Goal: Entertainment & Leisure: Consume media (video, audio)

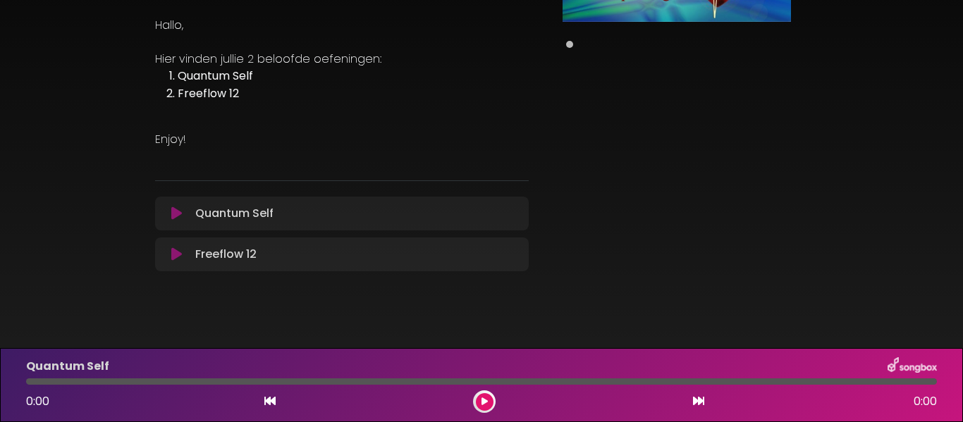
scroll to position [150, 0]
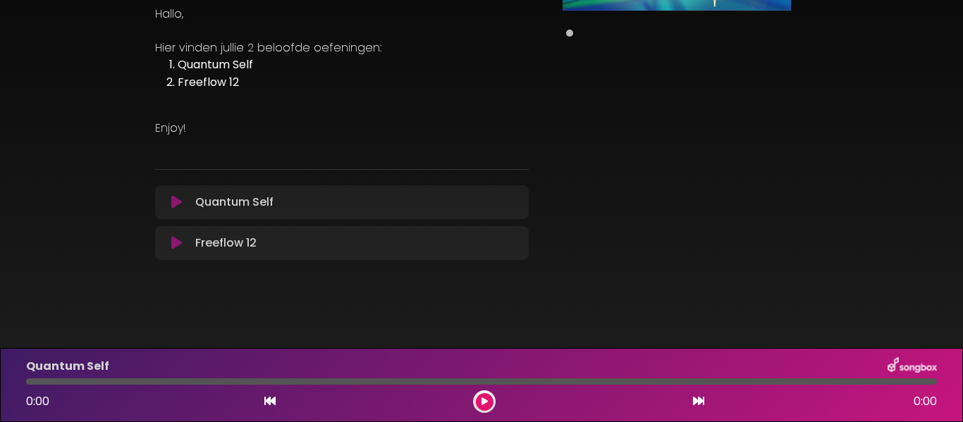
click at [171, 202] on icon at bounding box center [176, 202] width 11 height 14
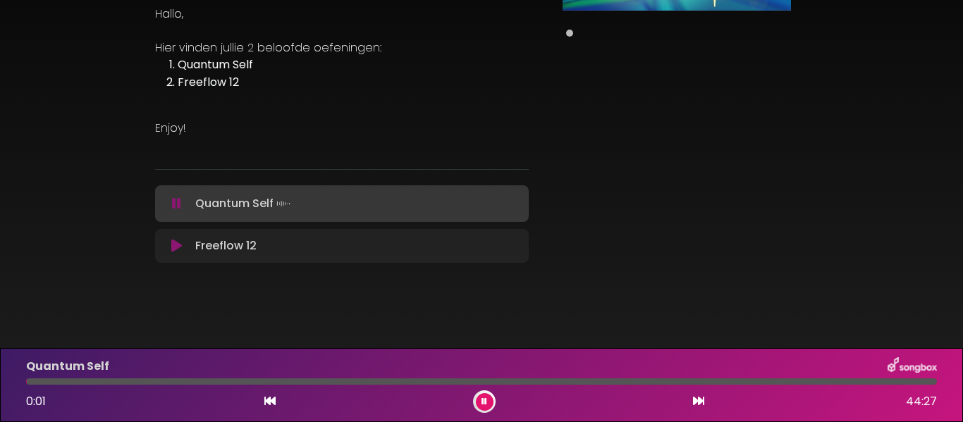
click at [98, 383] on div at bounding box center [481, 382] width 911 height 6
click at [181, 384] on div at bounding box center [481, 382] width 911 height 6
click at [209, 381] on div at bounding box center [481, 382] width 911 height 6
click at [271, 381] on div at bounding box center [481, 382] width 911 height 6
click at [405, 379] on div at bounding box center [481, 382] width 911 height 6
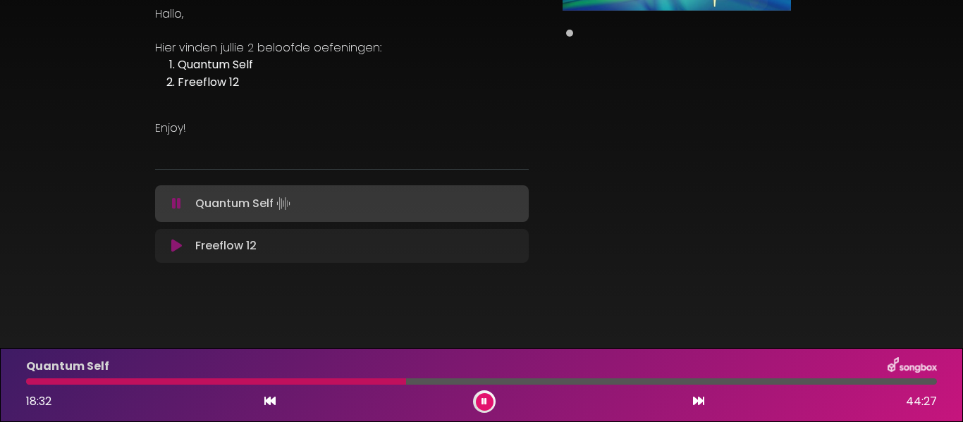
click at [447, 384] on div at bounding box center [481, 382] width 911 height 6
click at [511, 381] on div at bounding box center [481, 382] width 911 height 6
click at [609, 377] on div "Quantum Self 23:41 44:27" at bounding box center [482, 385] width 928 height 56
click at [625, 386] on div "Quantum Self 23:41 44:27" at bounding box center [482, 385] width 928 height 56
click at [627, 384] on div at bounding box center [481, 382] width 911 height 6
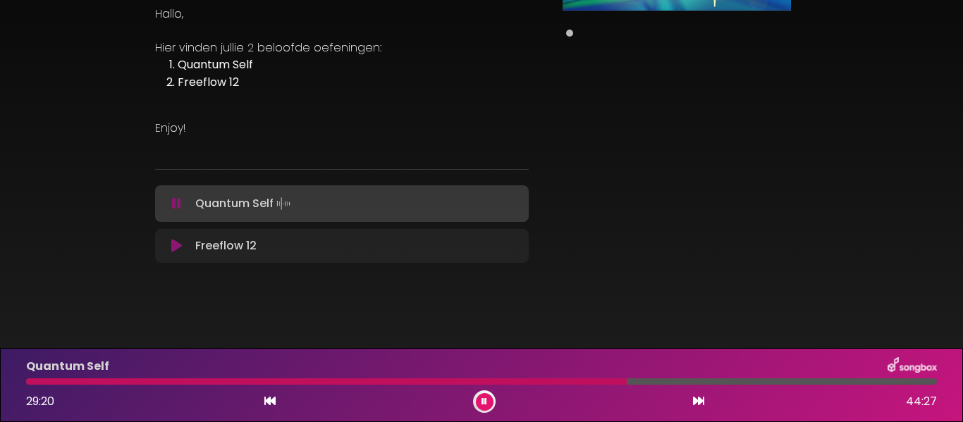
click at [822, 381] on div at bounding box center [481, 382] width 911 height 6
click at [320, 142] on p at bounding box center [342, 145] width 374 height 17
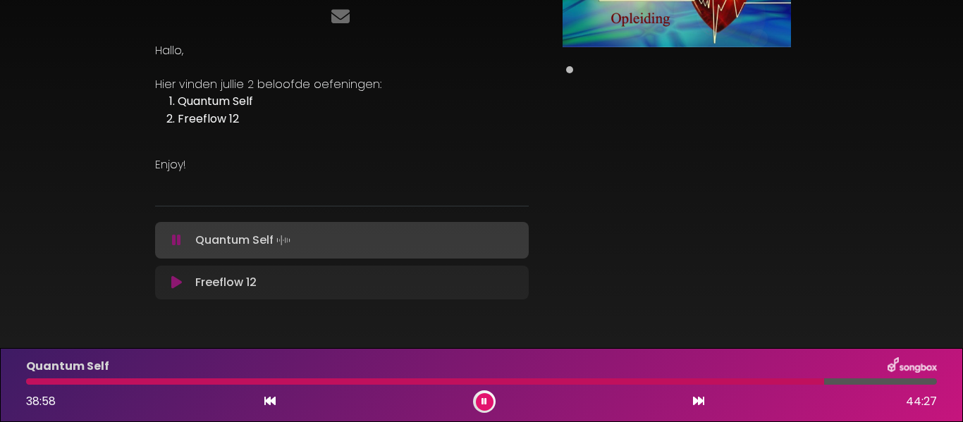
scroll to position [141, 0]
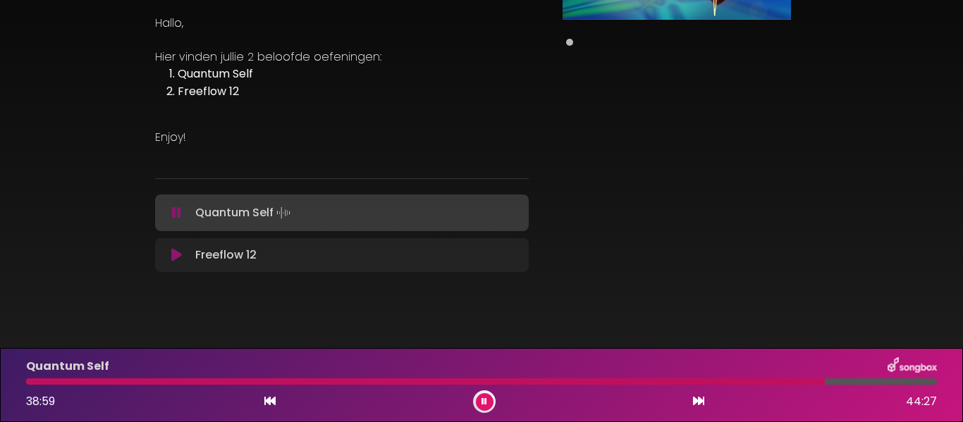
click at [489, 398] on button at bounding box center [485, 402] width 18 height 18
